Goal: Task Accomplishment & Management: Manage account settings

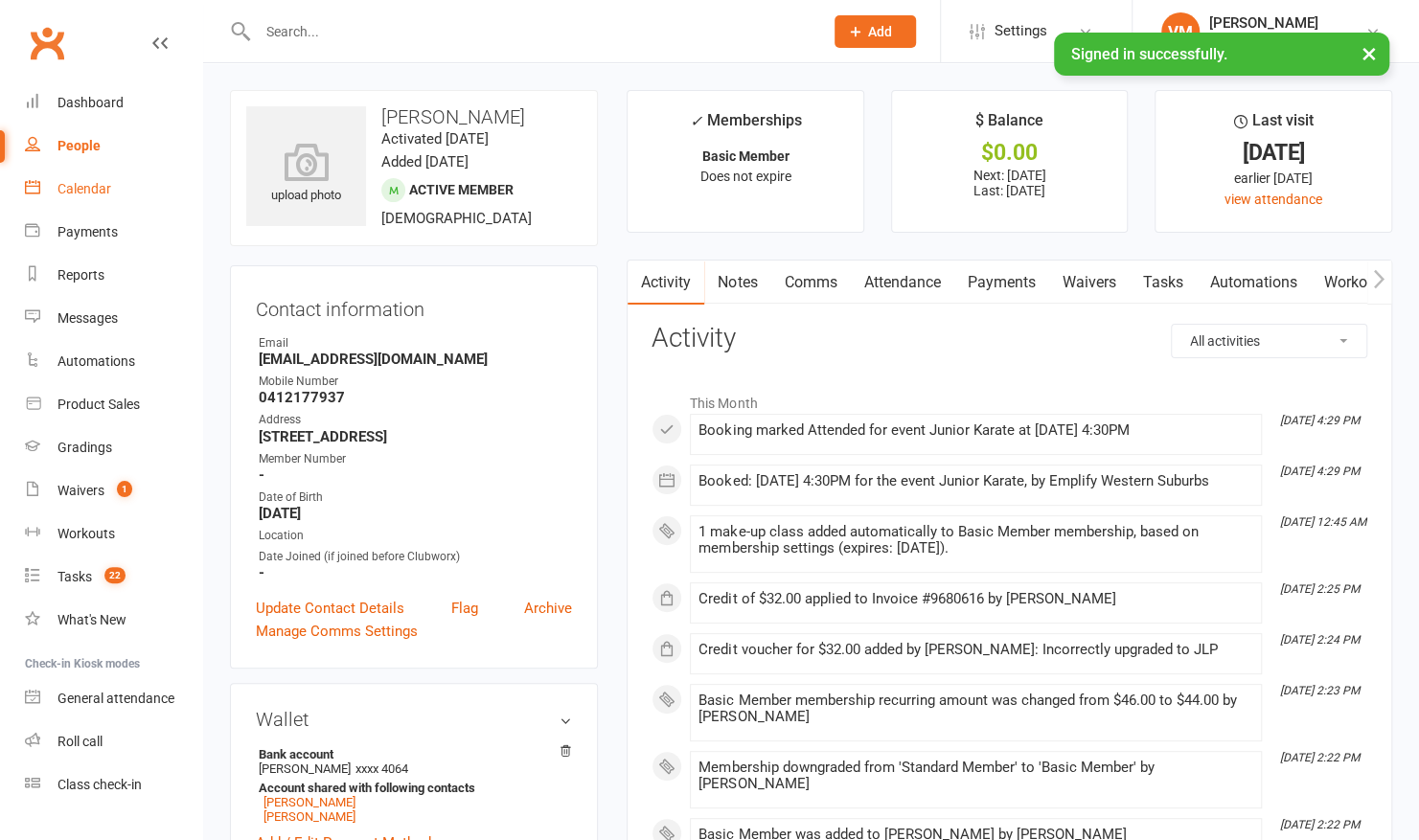
click at [111, 182] on link "Calendar" at bounding box center [114, 189] width 177 height 43
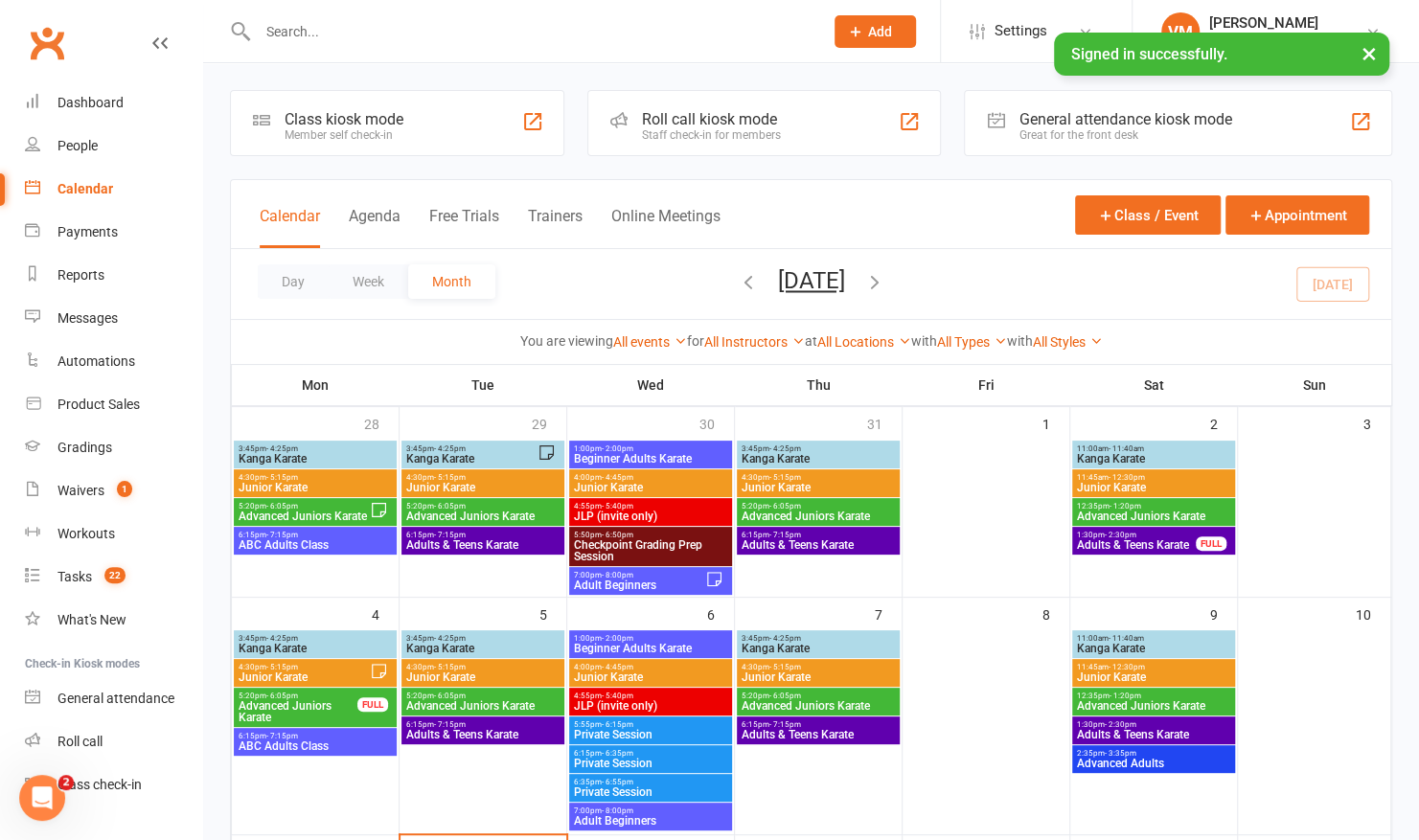
scroll to position [229, 0]
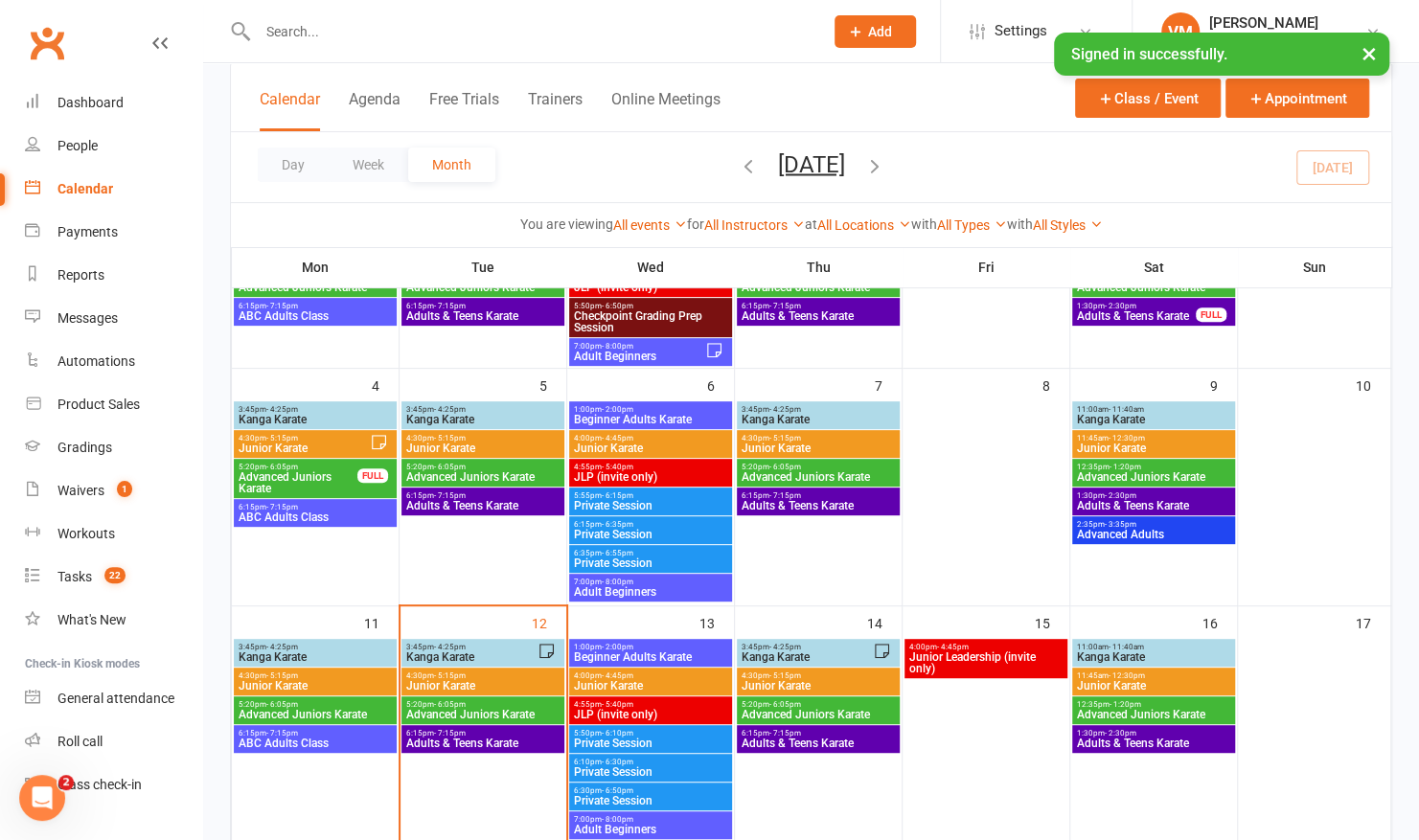
click at [503, 654] on span "Kanga Karate" at bounding box center [471, 657] width 132 height 12
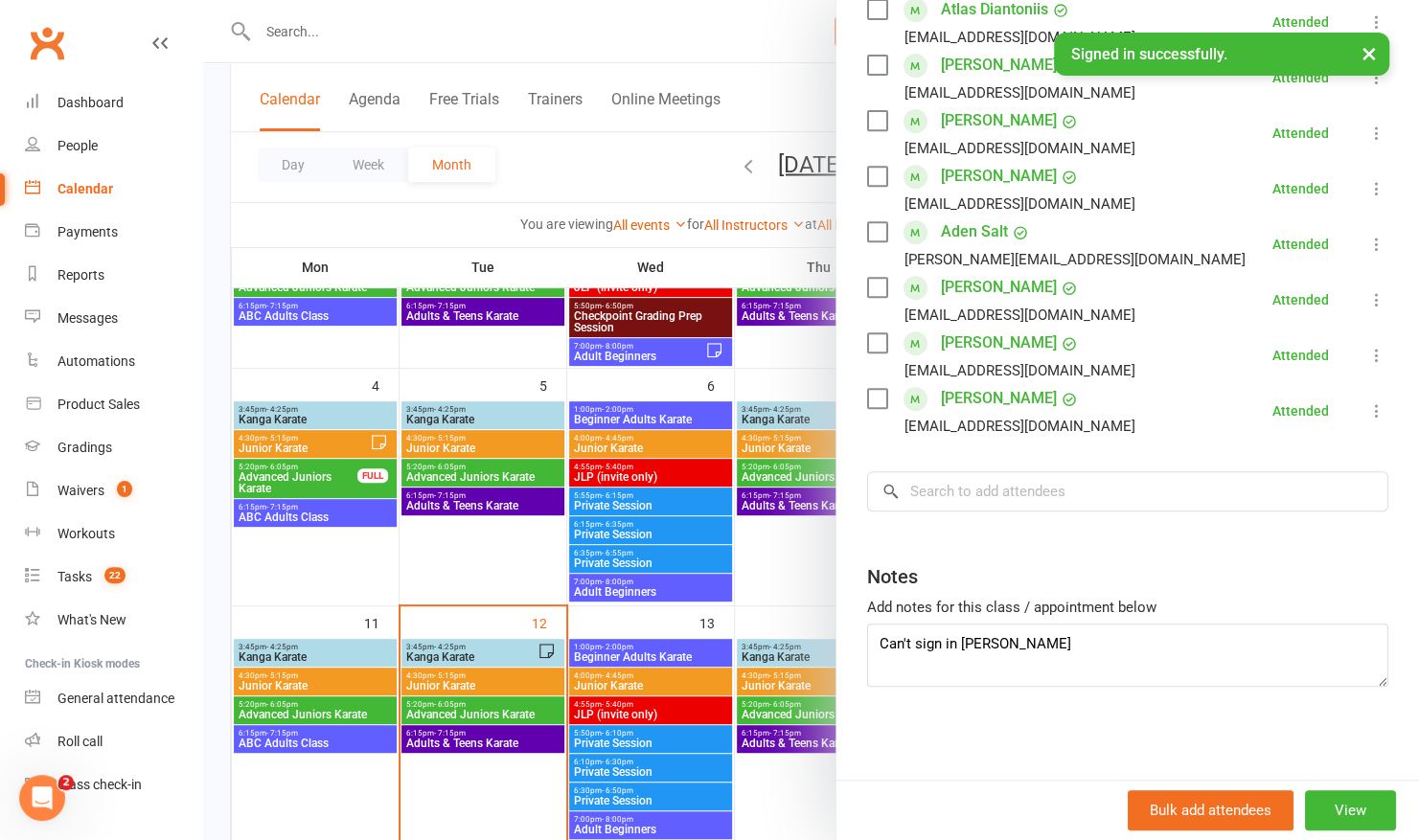
scroll to position [417, 0]
click at [1023, 649] on textarea "Can't sign in [PERSON_NAME]" at bounding box center [1127, 656] width 521 height 64
click at [482, 700] on div at bounding box center [811, 420] width 1216 height 840
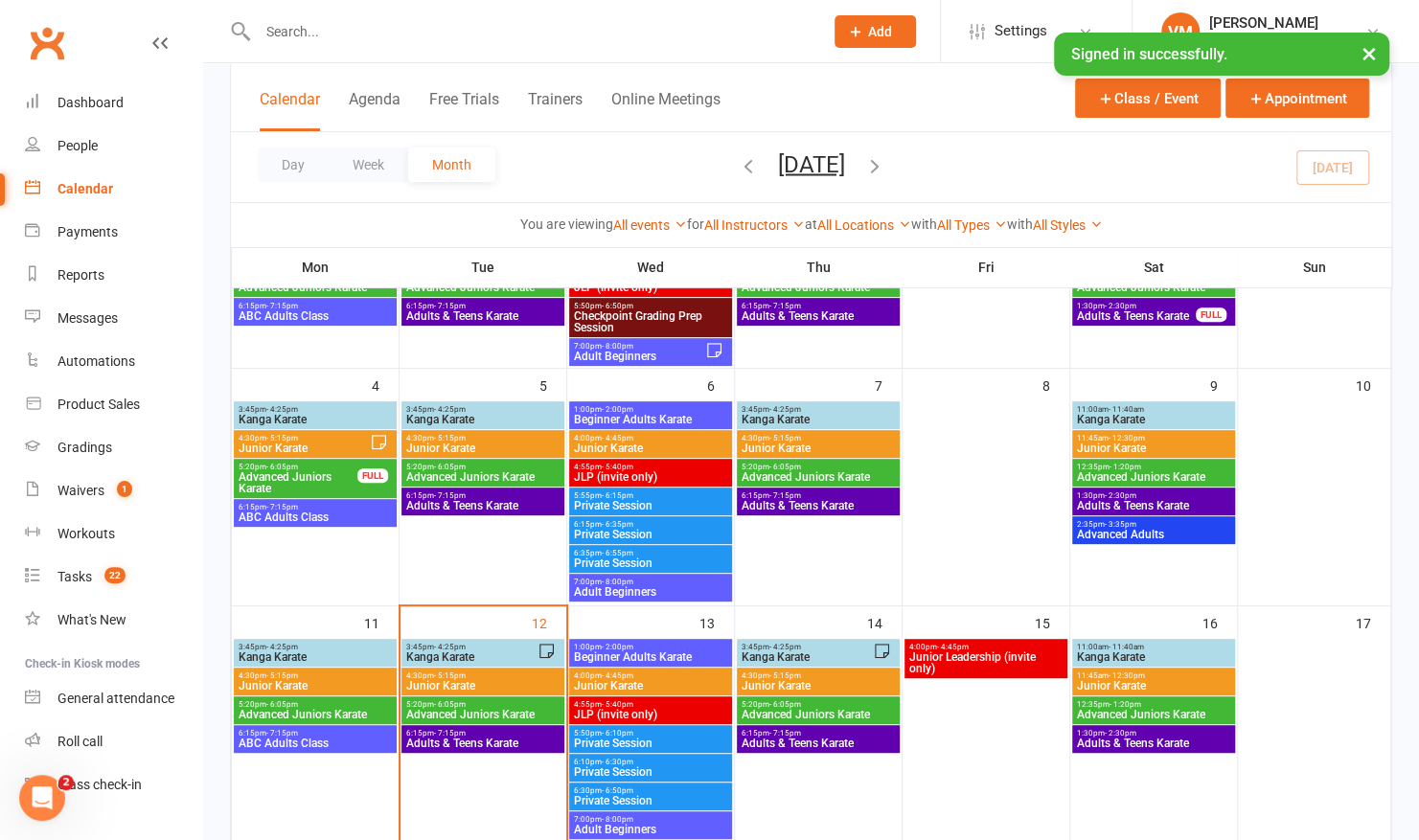
click at [454, 737] on span "Adults & Teens Karate" at bounding box center [482, 743] width 155 height 12
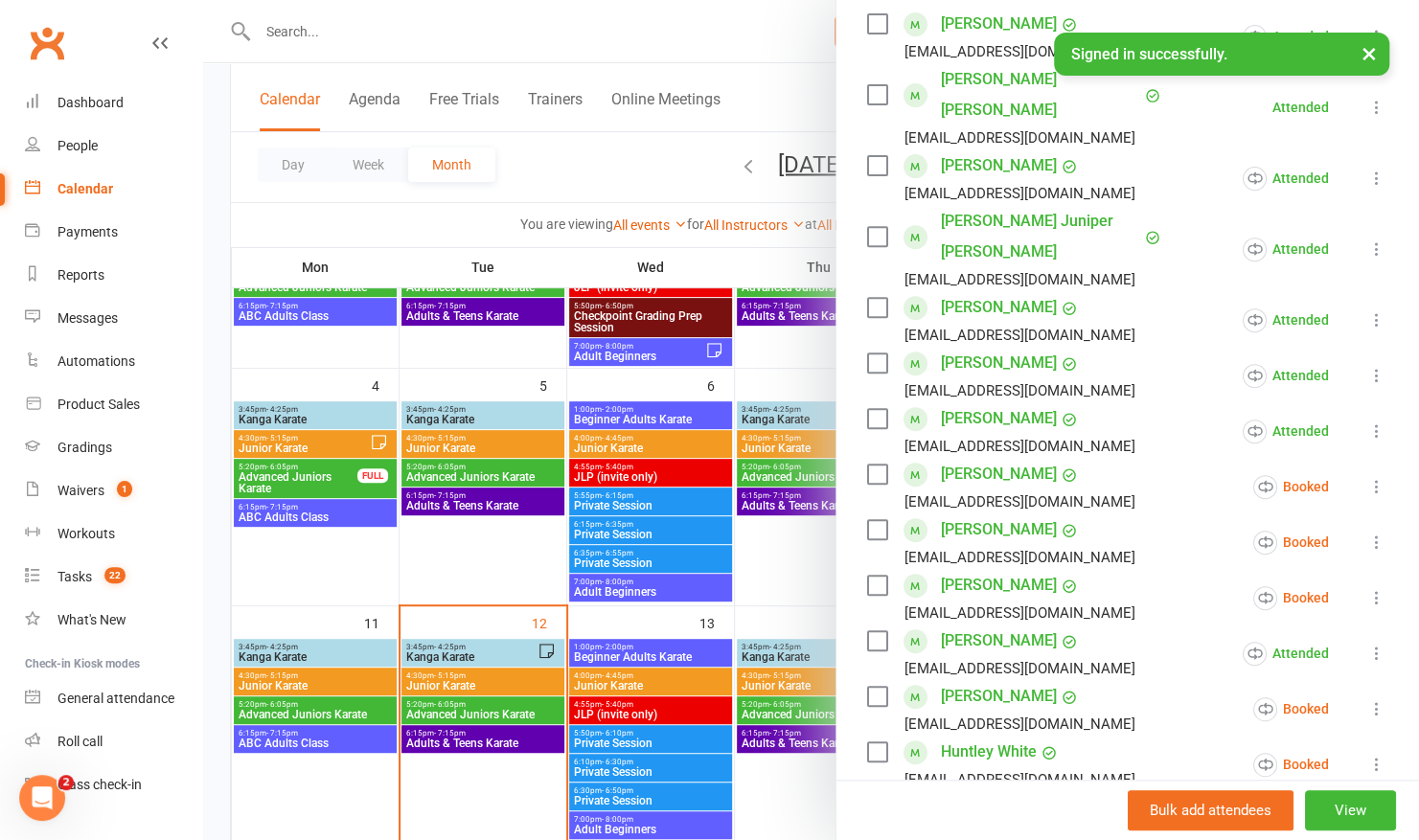
scroll to position [345, 0]
click at [651, 183] on div at bounding box center [811, 420] width 1216 height 840
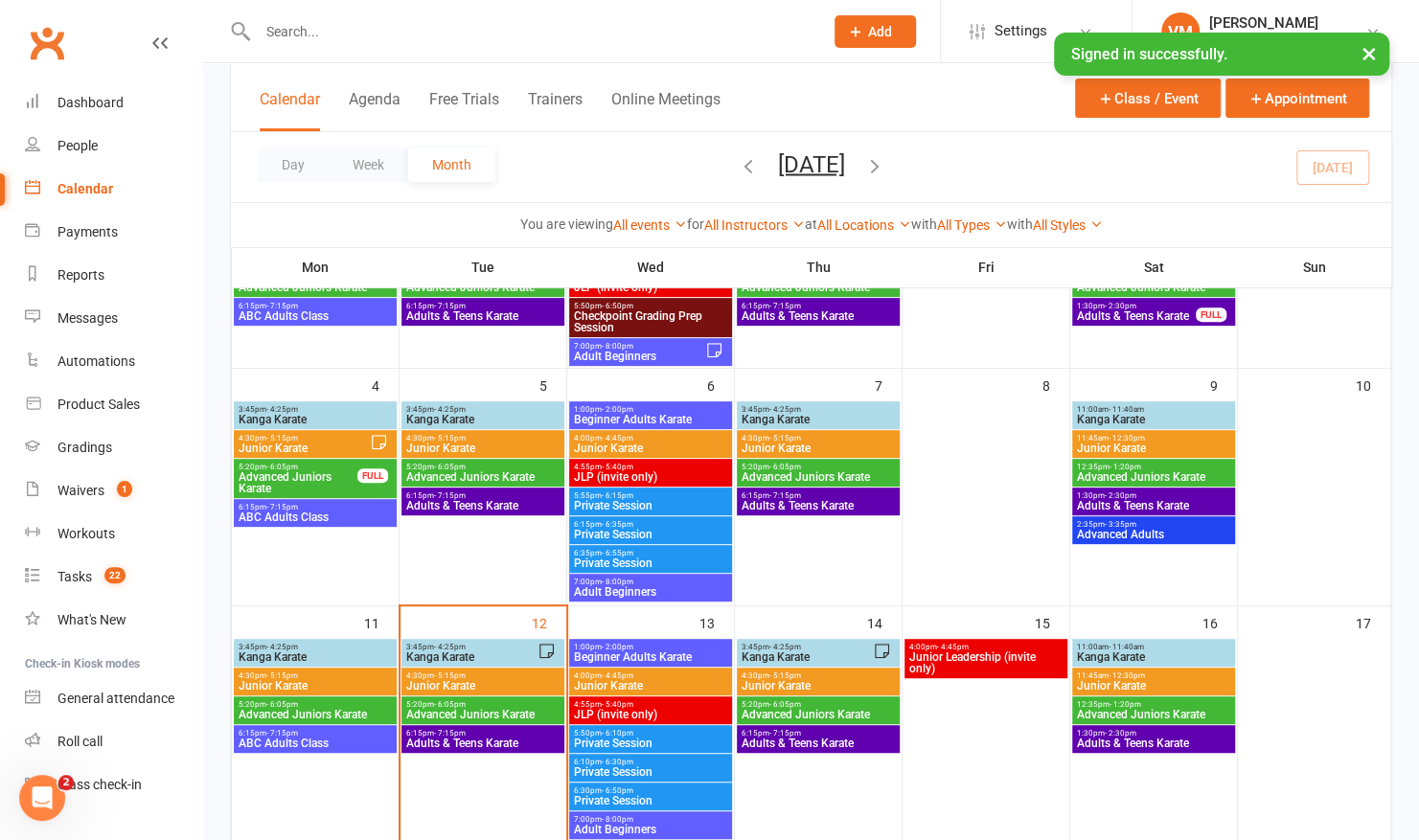
click at [630, 38] on input "text" at bounding box center [530, 32] width 557 height 27
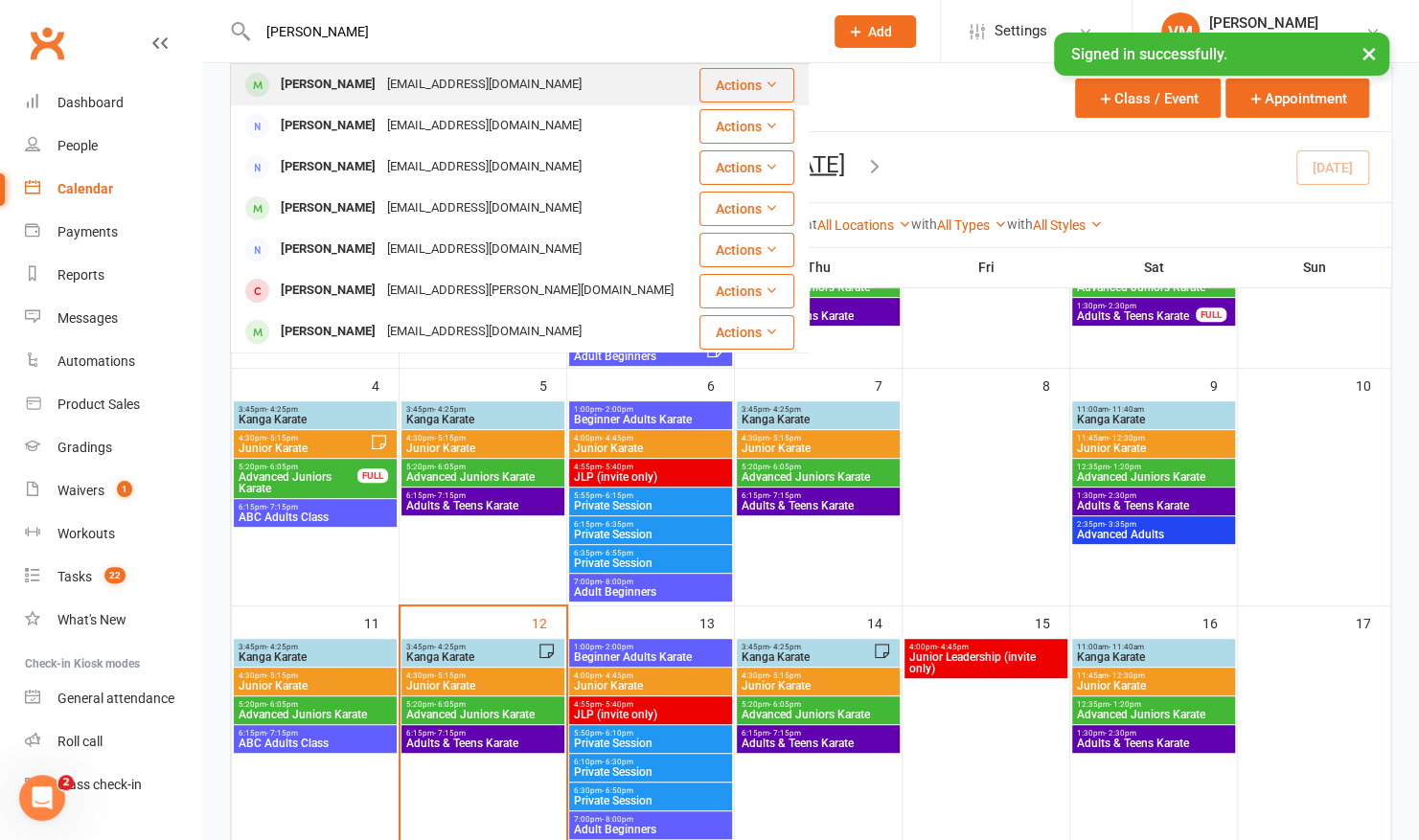
type input "[PERSON_NAME]"
click at [416, 85] on div "[EMAIL_ADDRESS][DOMAIN_NAME]" at bounding box center [484, 85] width 206 height 28
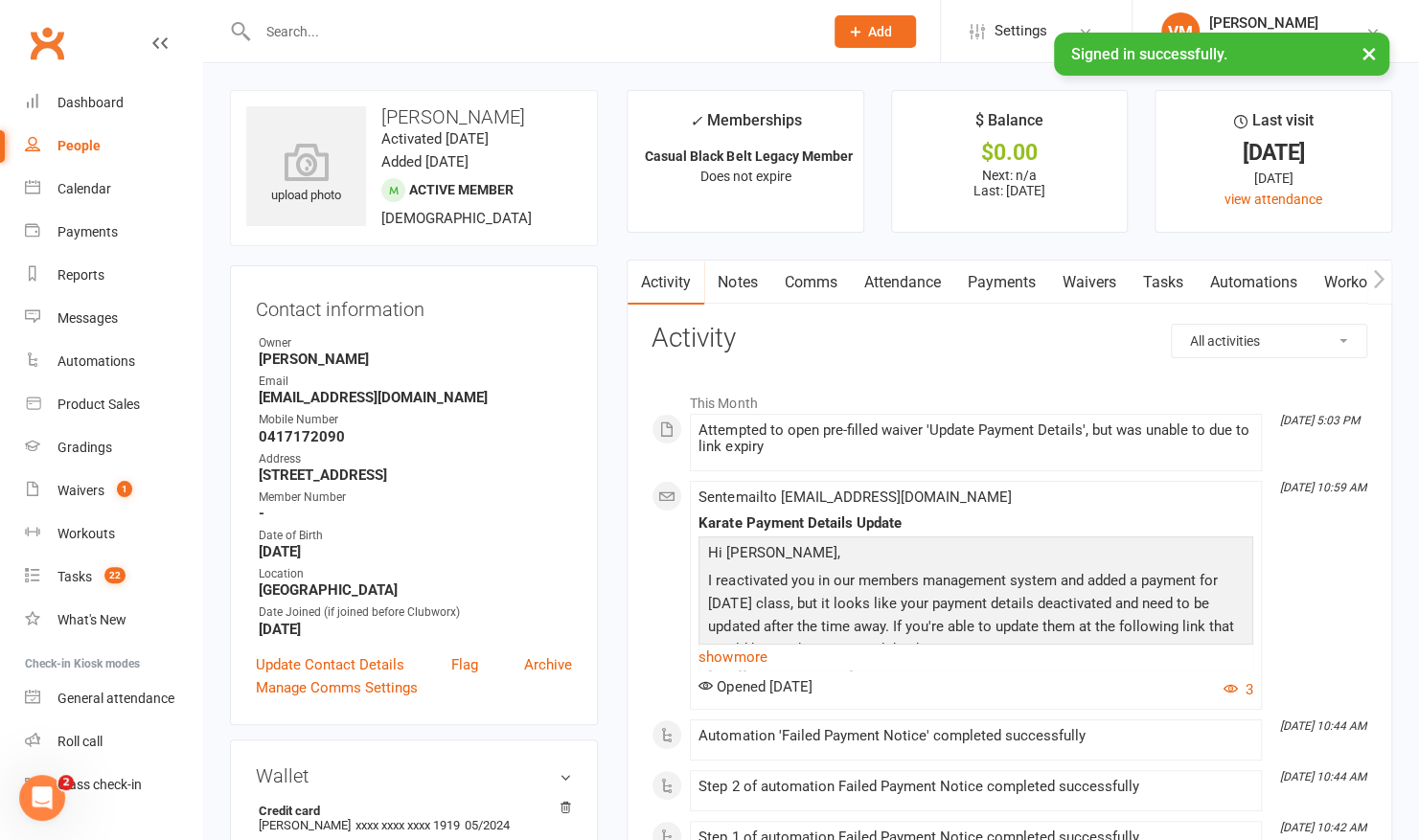
click at [1046, 288] on link "Payments" at bounding box center [1000, 283] width 95 height 44
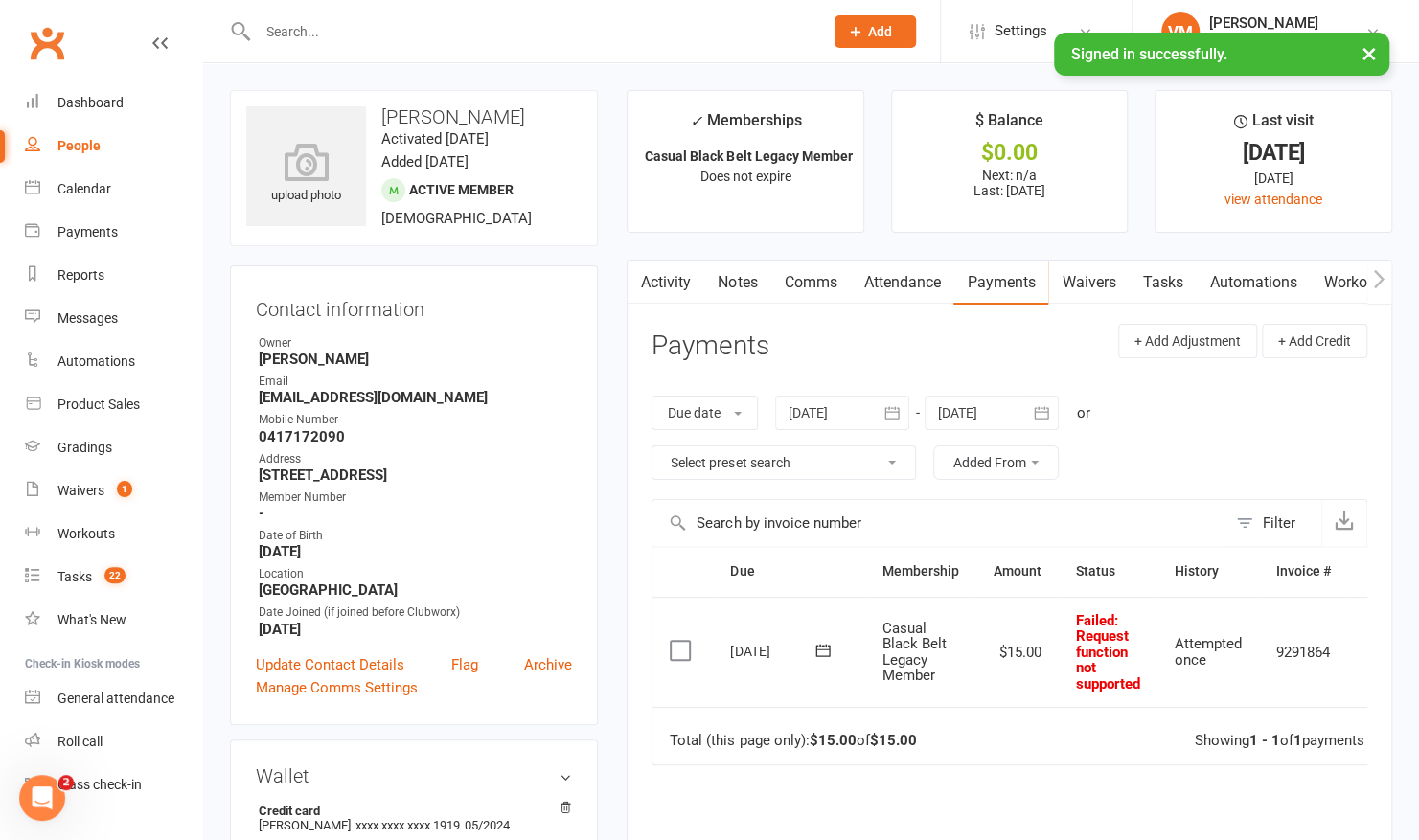
click at [1070, 288] on link "Waivers" at bounding box center [1089, 283] width 81 height 44
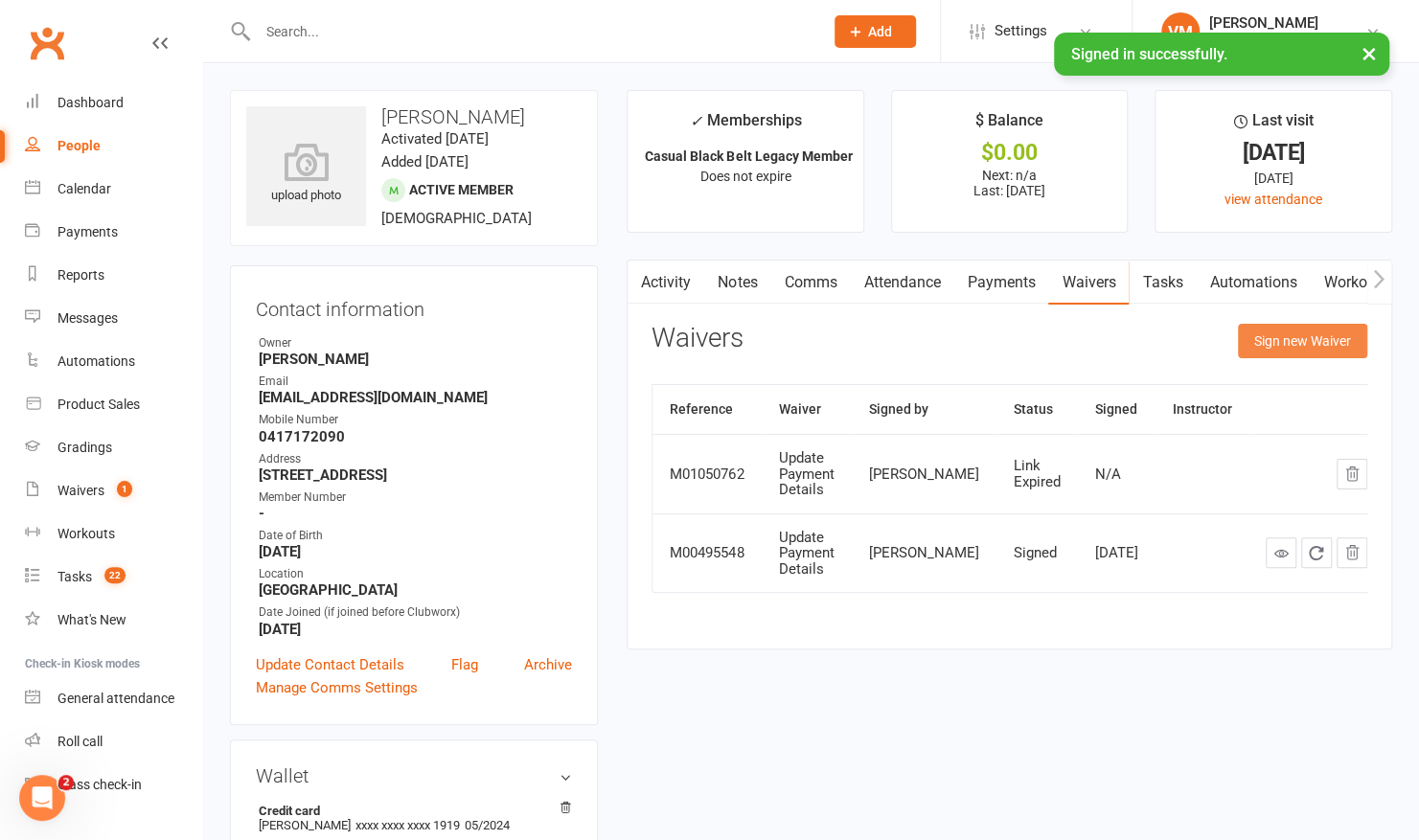
click at [1277, 329] on button "Sign new Waiver" at bounding box center [1303, 341] width 129 height 35
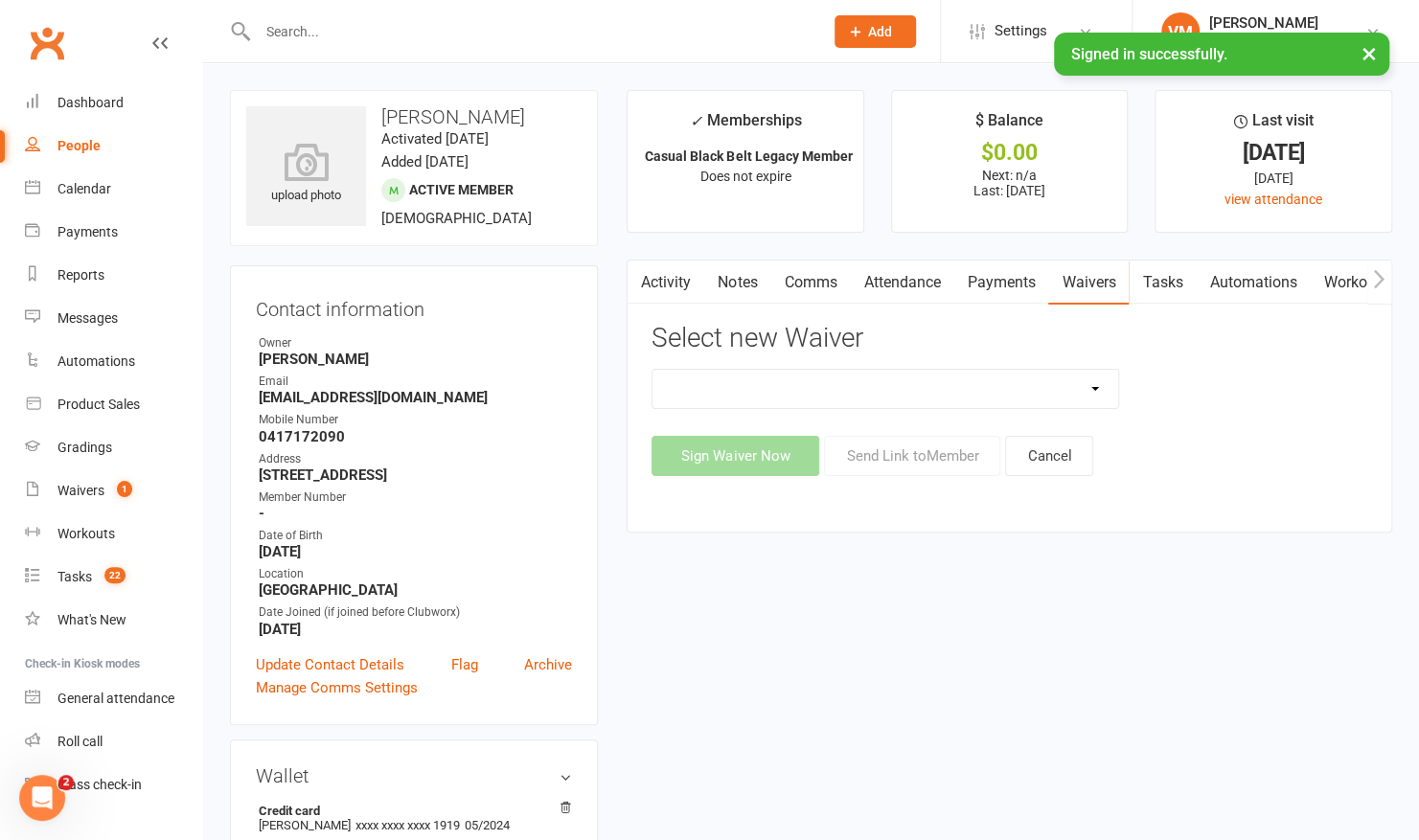
click at [1071, 396] on select "5 Class Kanga Karate Intro 5 Class Karate Intro 1 Prospect 5 Class Karate Intro…" at bounding box center [886, 389] width 466 height 38
select select "6967"
click at [653, 369] on select "5 Class Kanga Karate Intro 5 Class Karate Intro 1 Prospect 5 Class Karate Intro…" at bounding box center [886, 389] width 466 height 38
click at [935, 456] on button "Send Link to Member" at bounding box center [912, 456] width 176 height 40
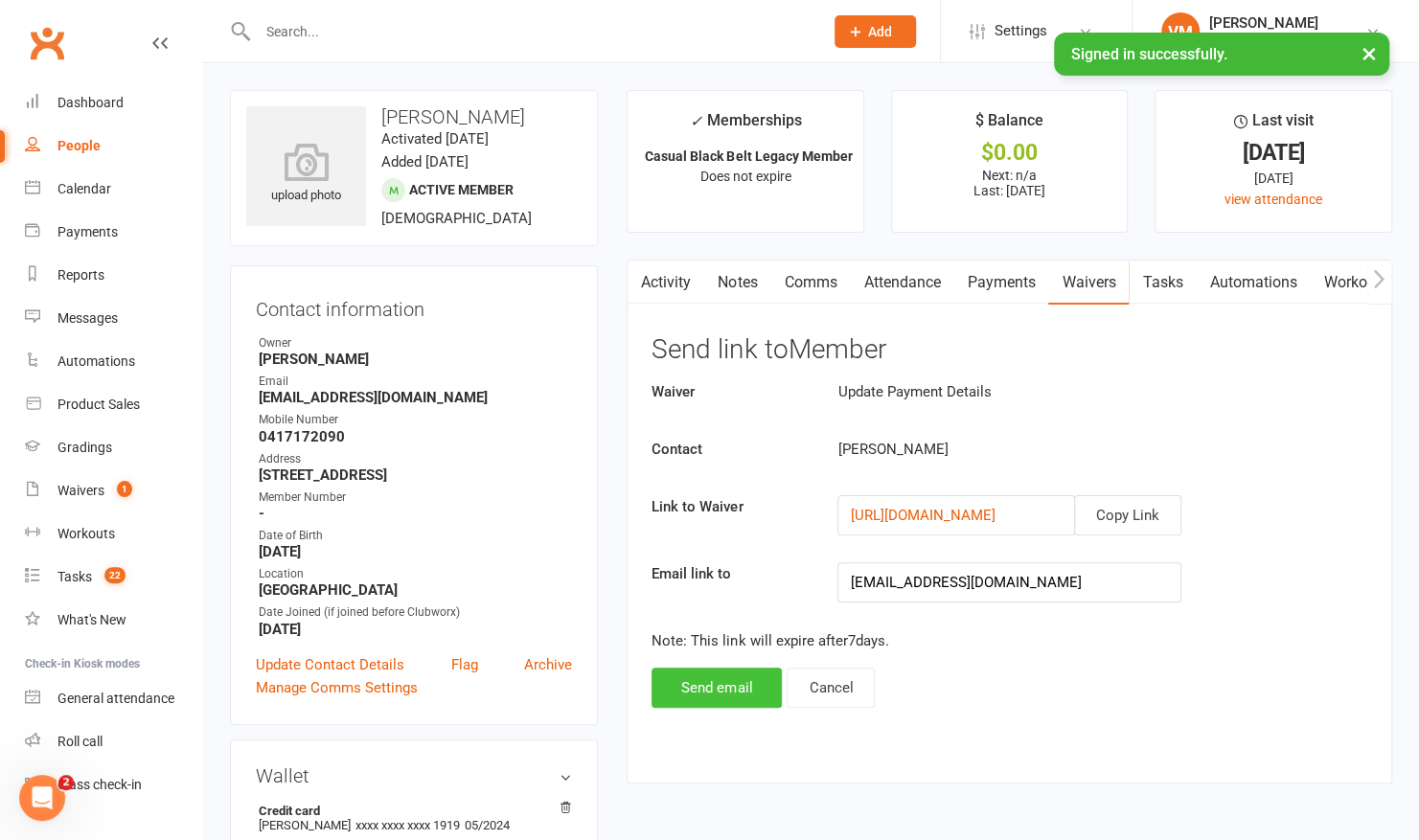
click at [684, 696] on button "Send email" at bounding box center [716, 688] width 130 height 40
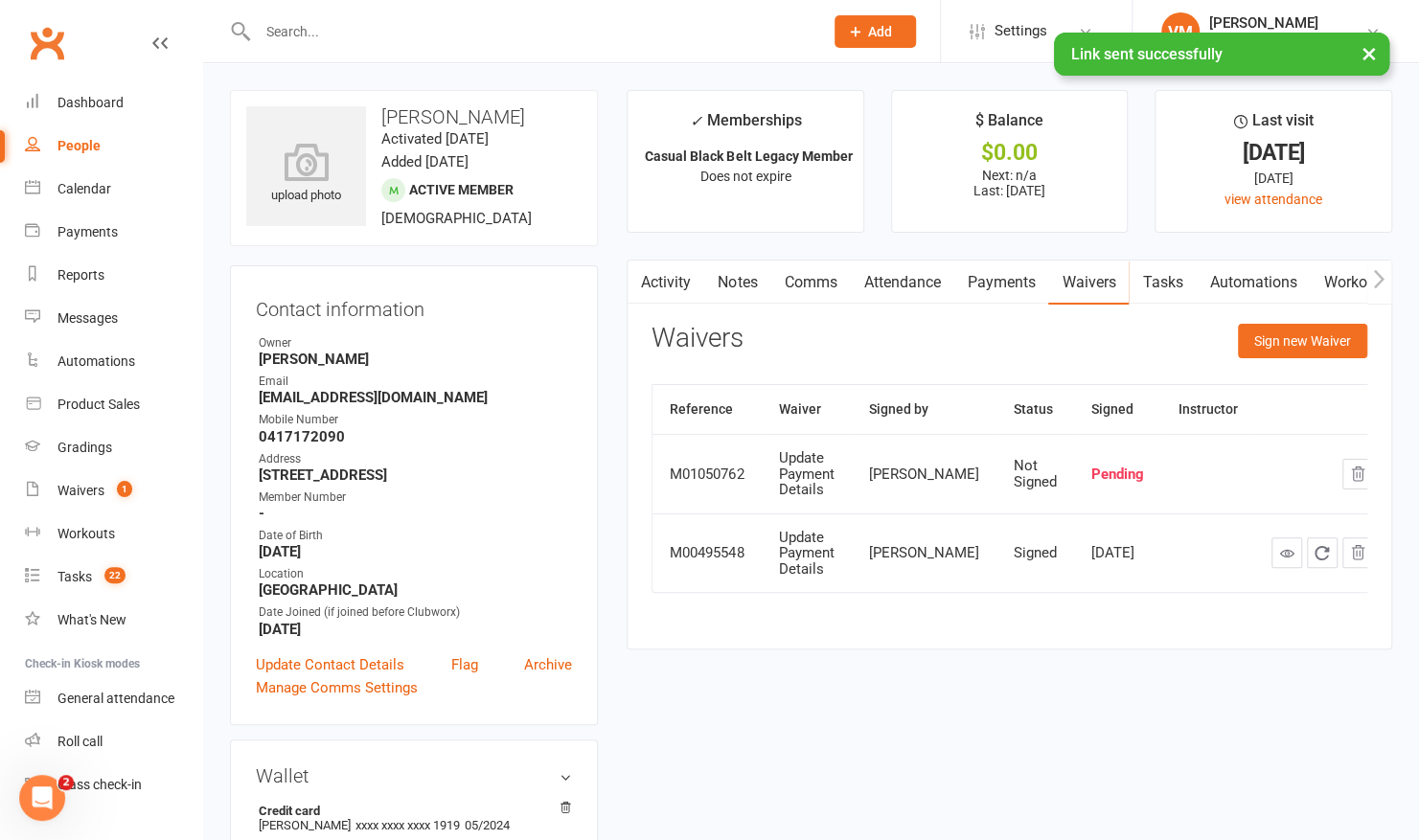
click at [1010, 285] on link "Payments" at bounding box center [1000, 283] width 95 height 44
